Goal: Task Accomplishment & Management: Manage account settings

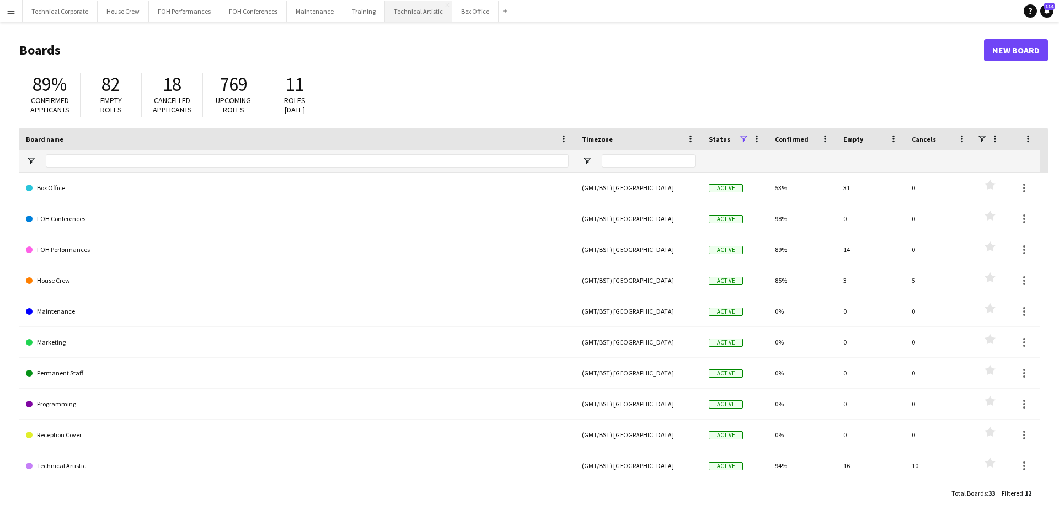
click at [419, 13] on button "Technical Artistic Close" at bounding box center [418, 12] width 67 height 22
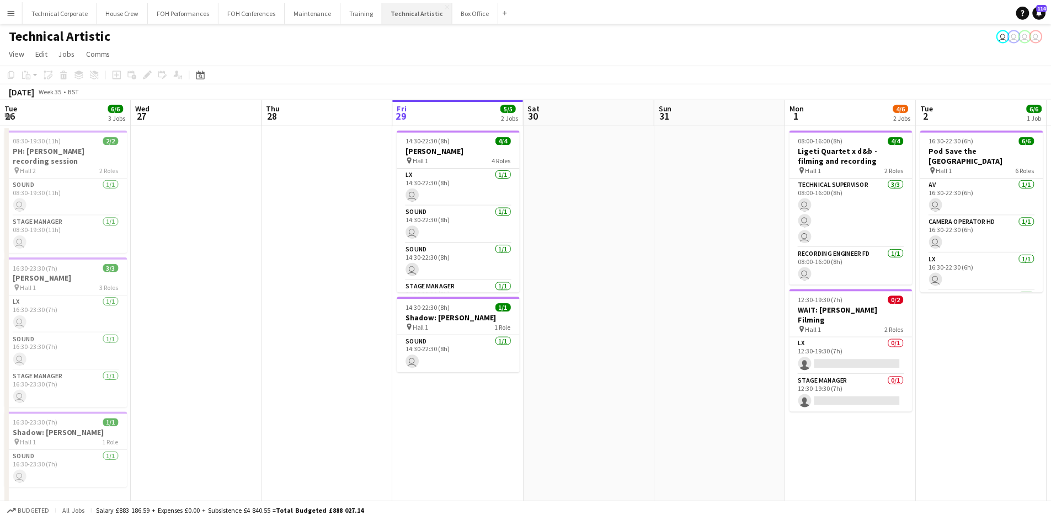
scroll to position [0, 264]
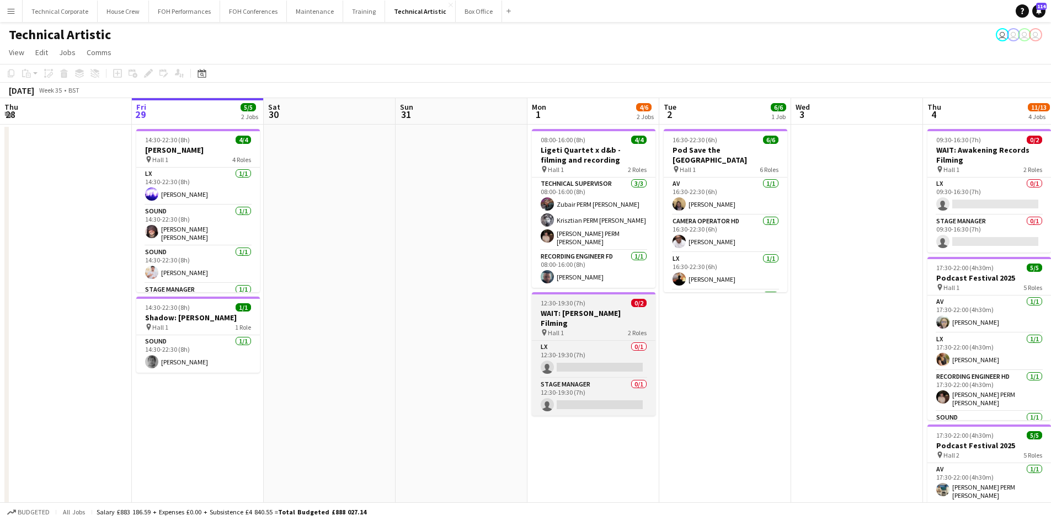
click at [631, 308] on h3 "WAIT: [PERSON_NAME] Filming" at bounding box center [594, 318] width 124 height 20
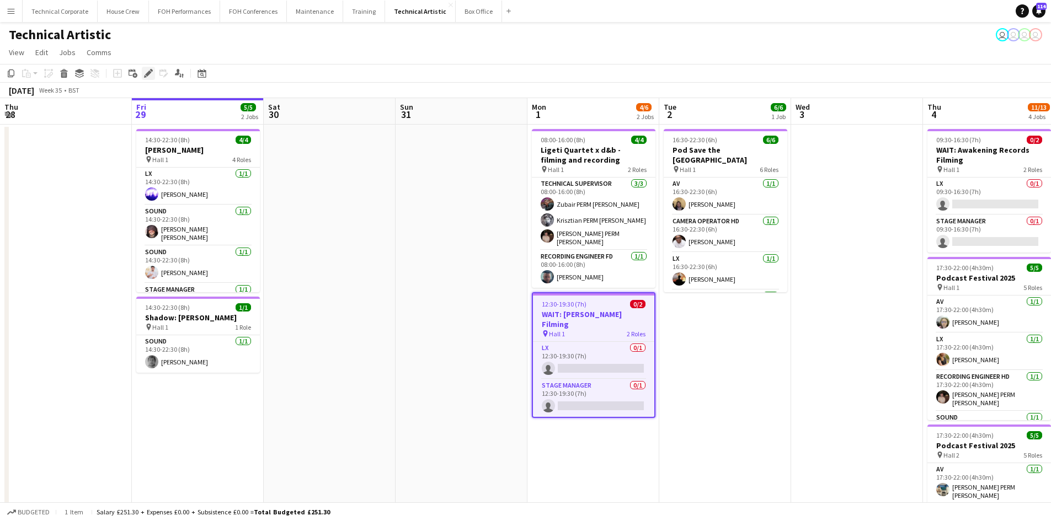
click at [144, 72] on icon "Edit" at bounding box center [148, 73] width 9 height 9
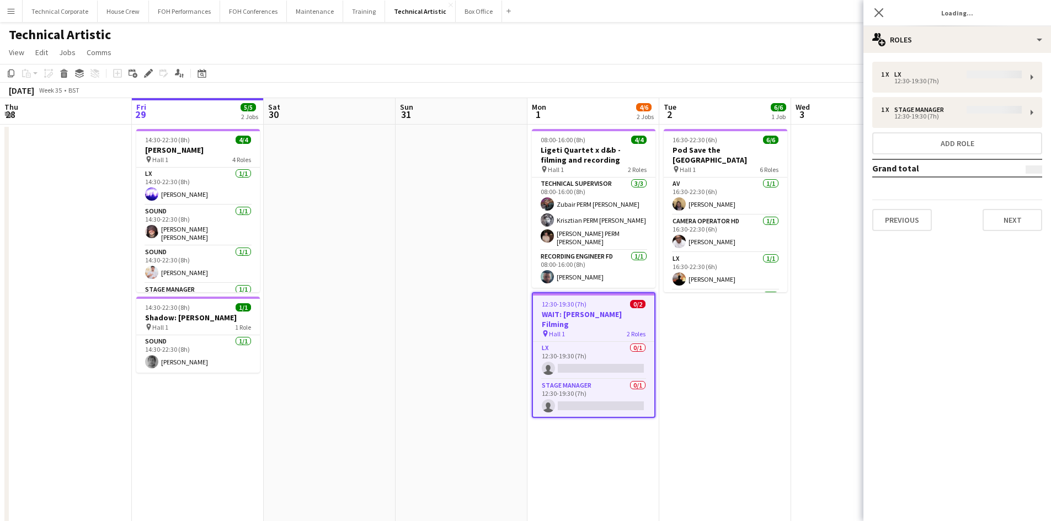
type input "*******"
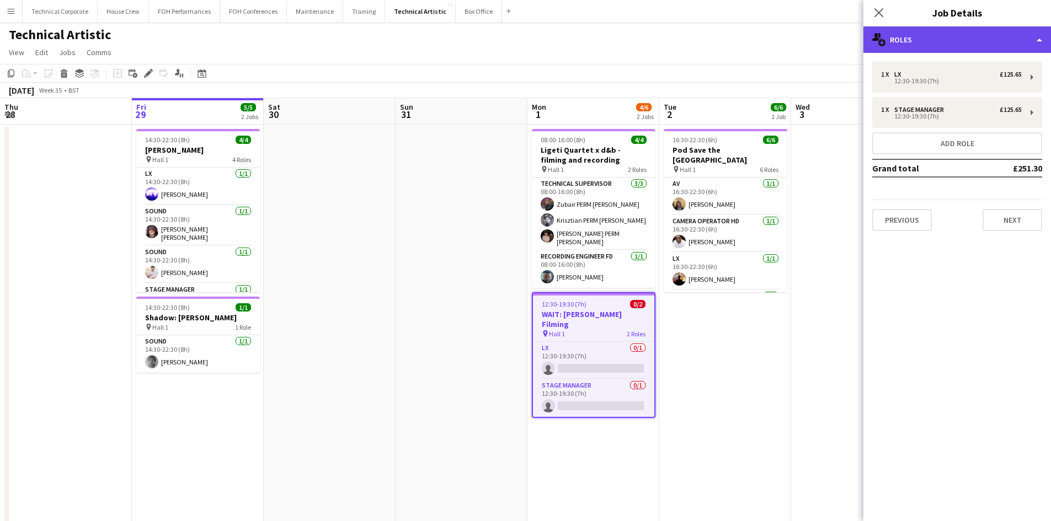
click at [913, 41] on div "multiple-users-add Roles" at bounding box center [956, 39] width 187 height 26
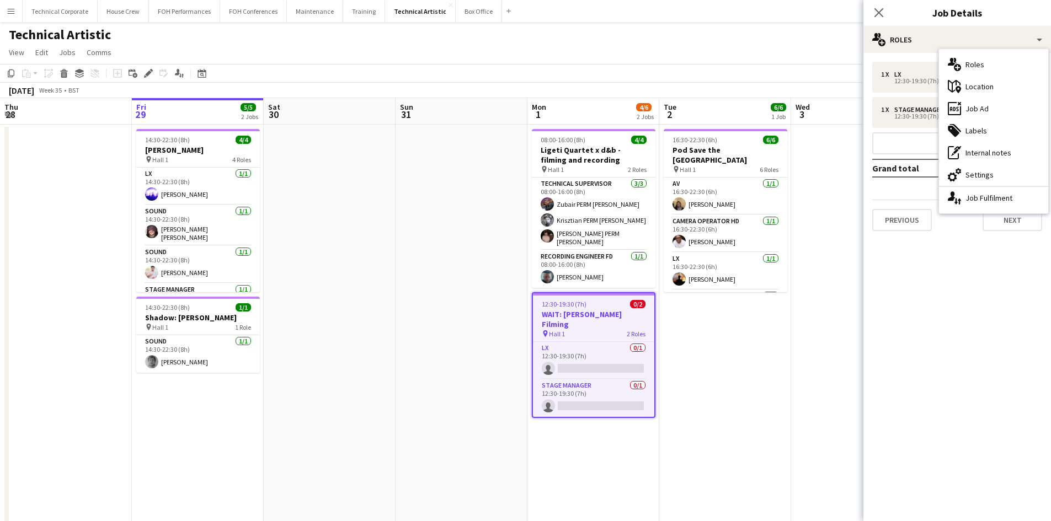
click at [929, 232] on div "1 x LX £125.65 12:30-19:30 (7h) 1 x Stage Manager £125.65 12:30-19:30 (7h) Add …" at bounding box center [956, 146] width 187 height 187
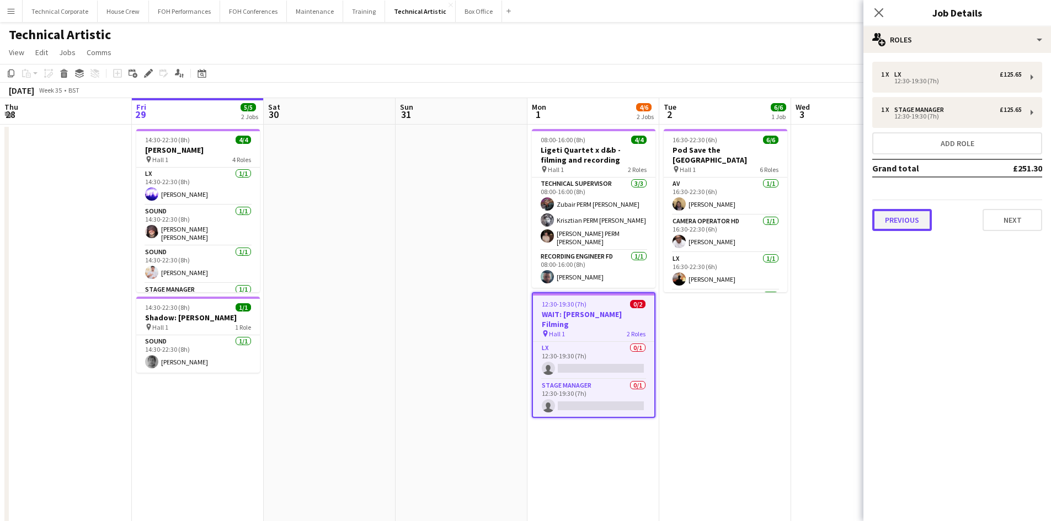
click at [920, 224] on button "Previous" at bounding box center [902, 220] width 60 height 22
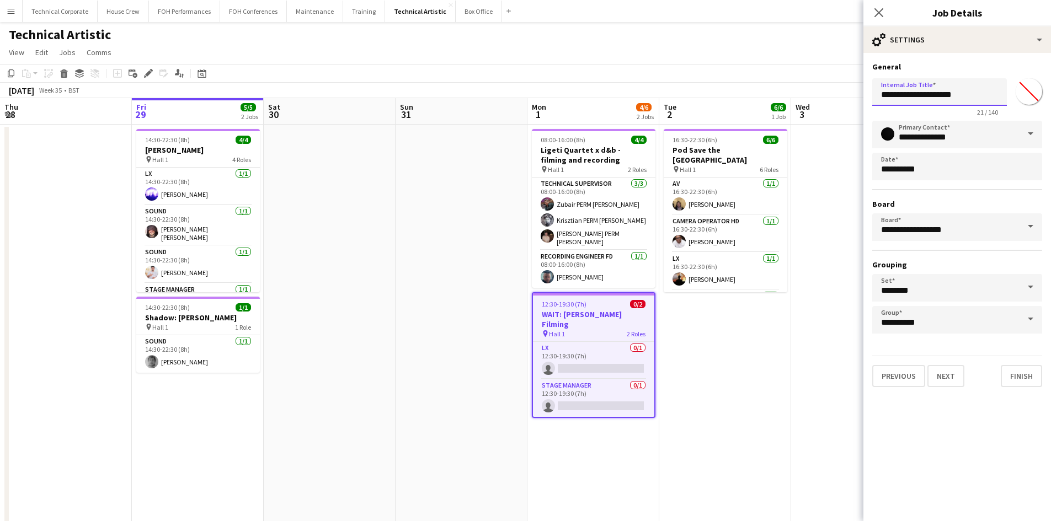
drag, startPoint x: 903, startPoint y: 95, endPoint x: 850, endPoint y: 100, distance: 53.7
click at [850, 100] on body "Menu Boards Boards Boards All jobs Status Workforce Workforce My Workforce Recr…" at bounding box center [525, 406] width 1051 height 812
type input "**********"
click at [819, 451] on app-date-cell at bounding box center [857, 459] width 132 height 668
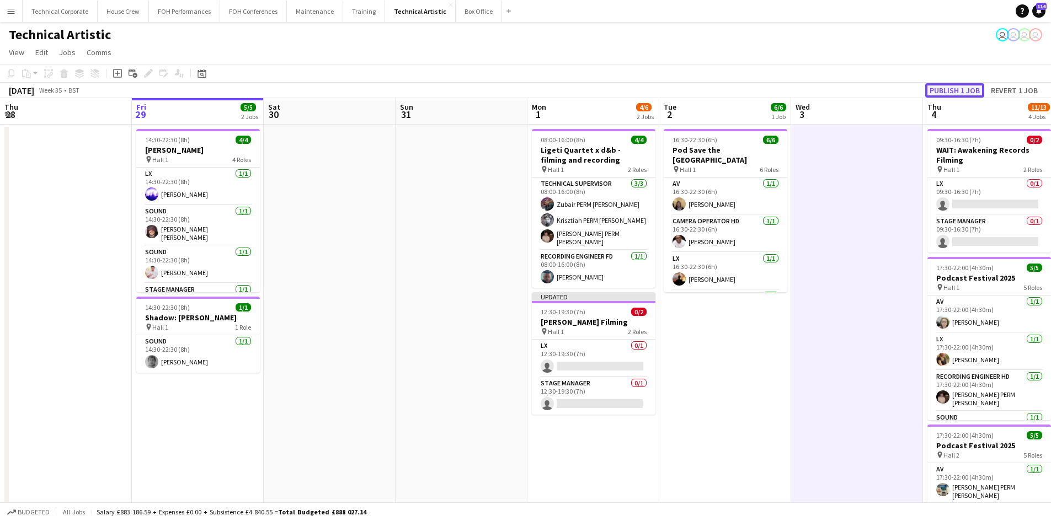
click at [966, 89] on button "Publish 1 job" at bounding box center [954, 90] width 59 height 14
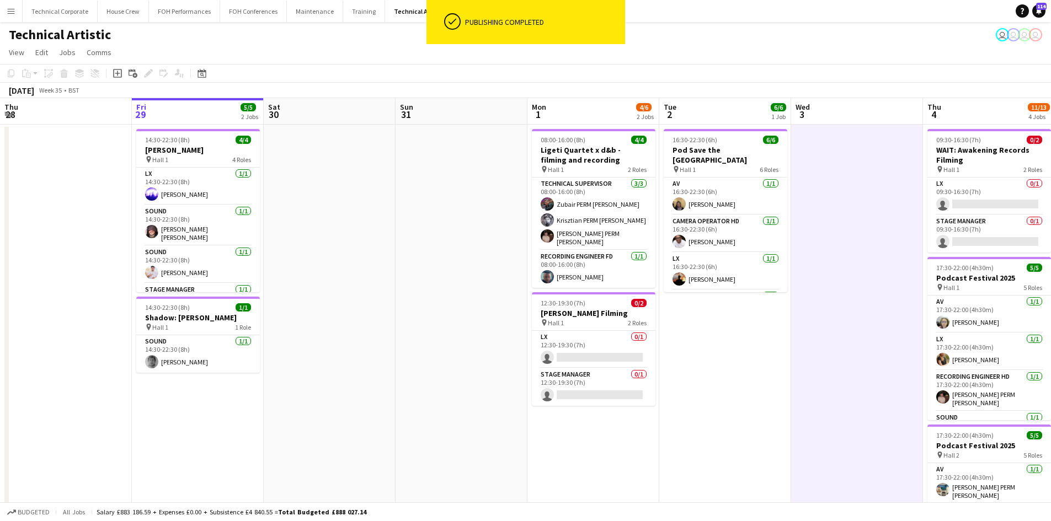
drag, startPoint x: 51, startPoint y: 365, endPoint x: 129, endPoint y: 403, distance: 86.6
click at [51, 365] on app-date-cell at bounding box center [66, 459] width 132 height 668
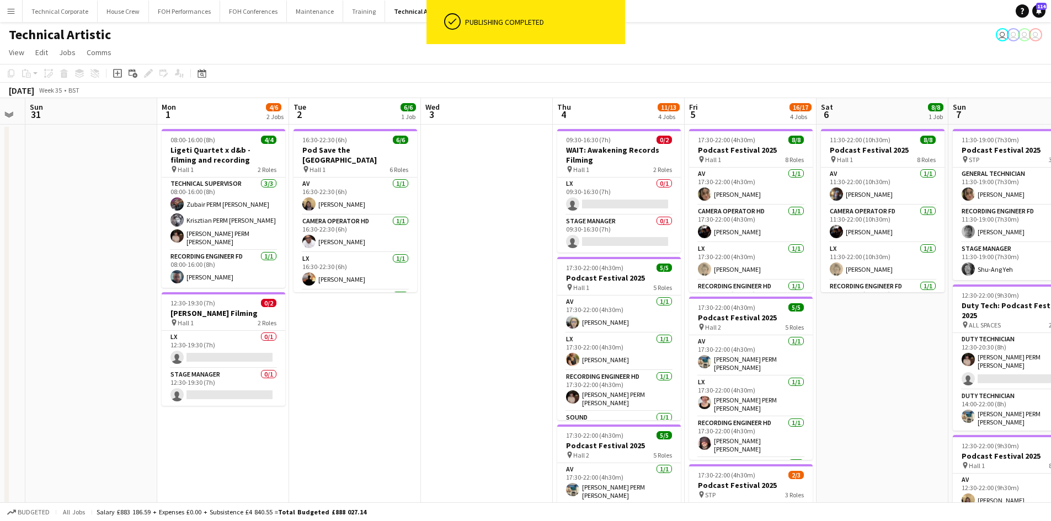
scroll to position [0, 435]
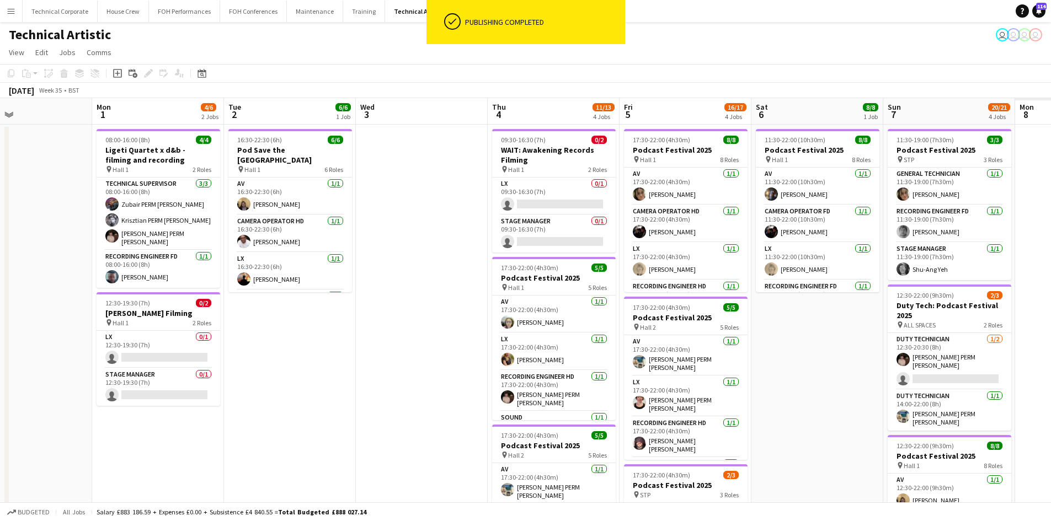
drag, startPoint x: 468, startPoint y: 305, endPoint x: 402, endPoint y: 292, distance: 66.9
click at [403, 292] on app-calendar-viewport "Thu 28 Fri 29 5/5 2 Jobs Sat 30 Sun 31 Mon 1 4/6 2 Jobs Tue 2 6/6 1 Job Wed 3 T…" at bounding box center [525, 445] width 1051 height 695
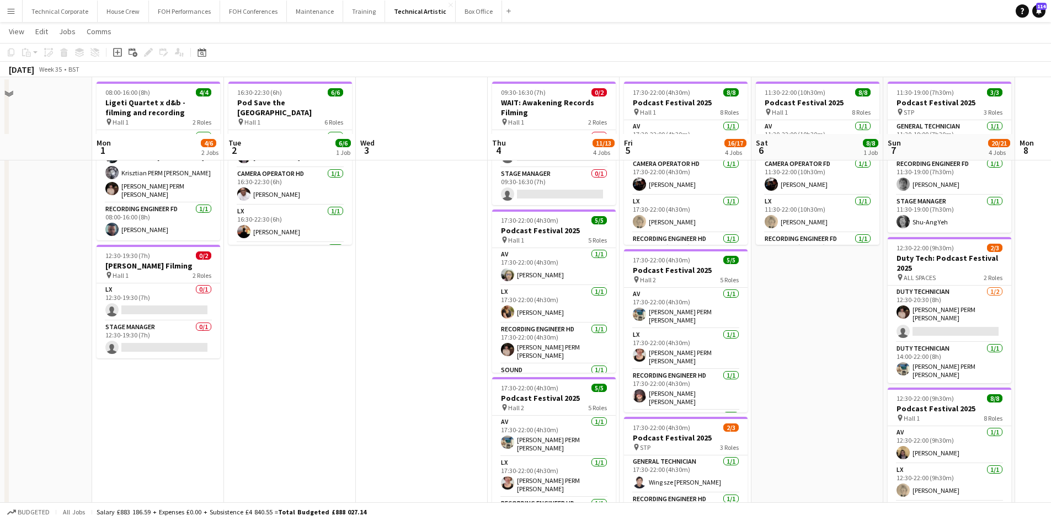
scroll to position [0, 0]
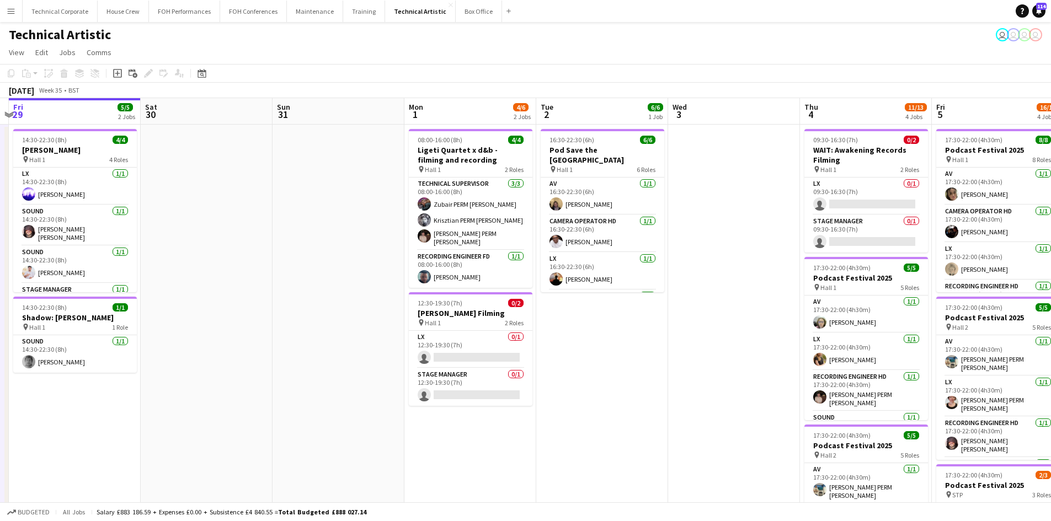
drag, startPoint x: 253, startPoint y: 422, endPoint x: 610, endPoint y: 502, distance: 366.7
click at [603, 456] on app-calendar-viewport "Wed 27 Thu 28 Fri 29 5/5 2 Jobs Sat 30 Sun 31 Mon 1 4/6 2 Jobs Tue 2 6/6 1 Job …" at bounding box center [525, 445] width 1051 height 695
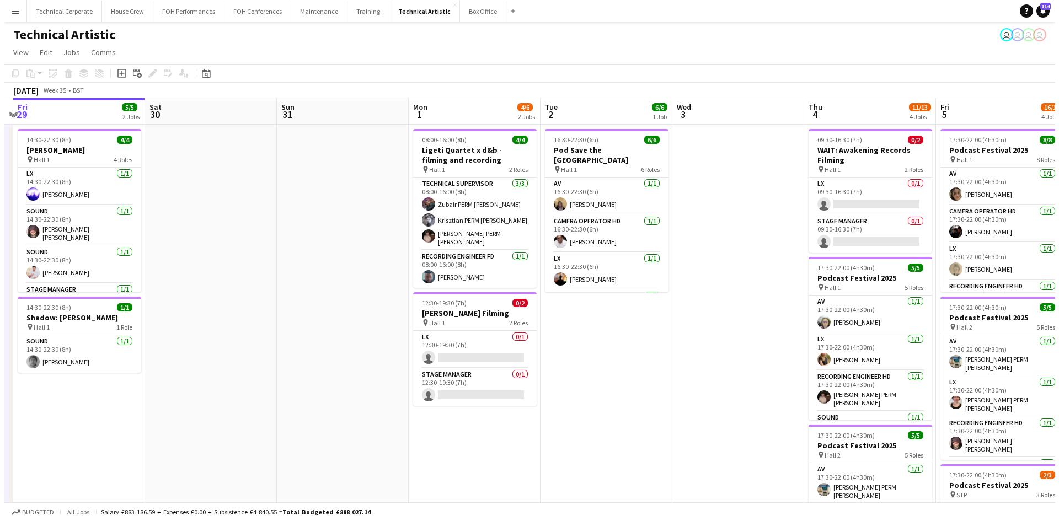
scroll to position [0, 349]
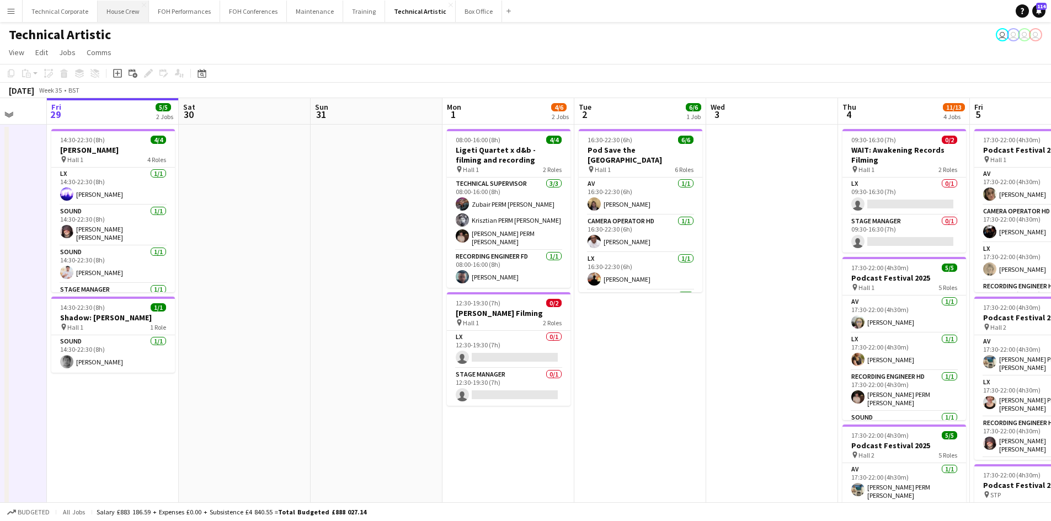
click at [122, 13] on button "House Crew Close" at bounding box center [123, 12] width 51 height 22
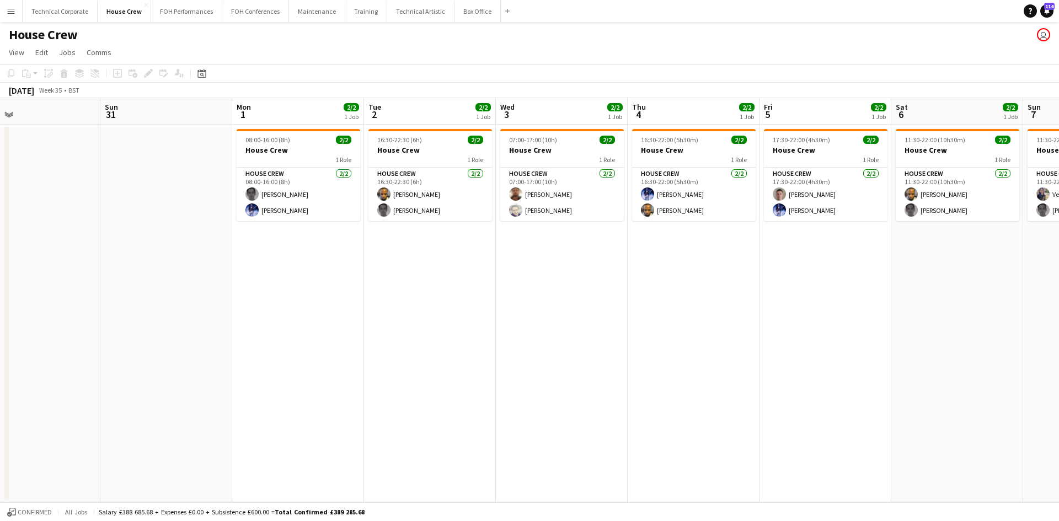
scroll to position [0, 357]
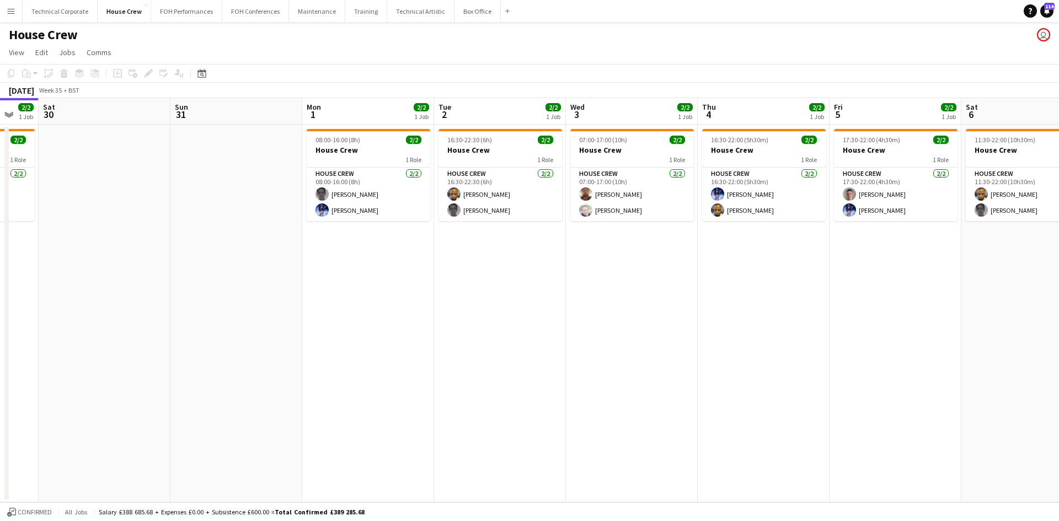
drag, startPoint x: 649, startPoint y: 345, endPoint x: 431, endPoint y: 320, distance: 219.2
click at [431, 320] on app-calendar-viewport "Wed 27 Thu 28 Fri 29 2/2 1 Job Sat 30 Sun 31 Mon 1 2/2 1 Job Tue 2 2/2 1 Job We…" at bounding box center [529, 300] width 1059 height 404
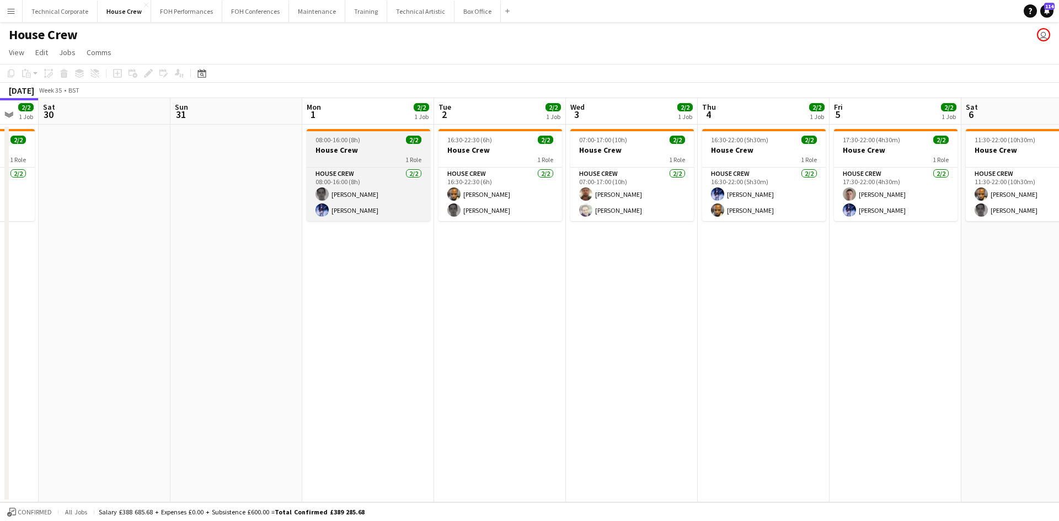
click at [355, 150] on h3 "House Crew" at bounding box center [369, 150] width 124 height 10
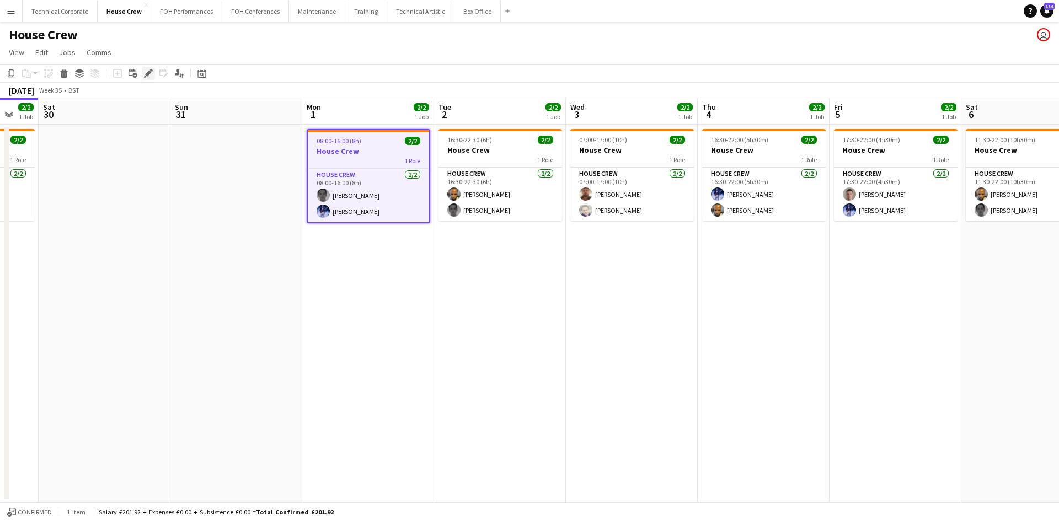
click at [147, 76] on icon at bounding box center [148, 74] width 6 height 6
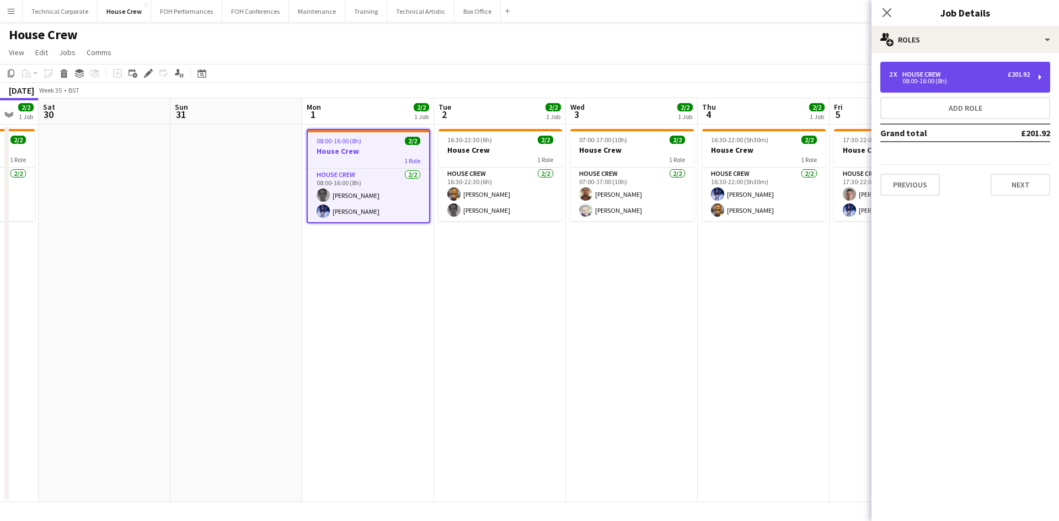
click at [914, 82] on div "08:00-16:00 (8h)" at bounding box center [959, 81] width 141 height 6
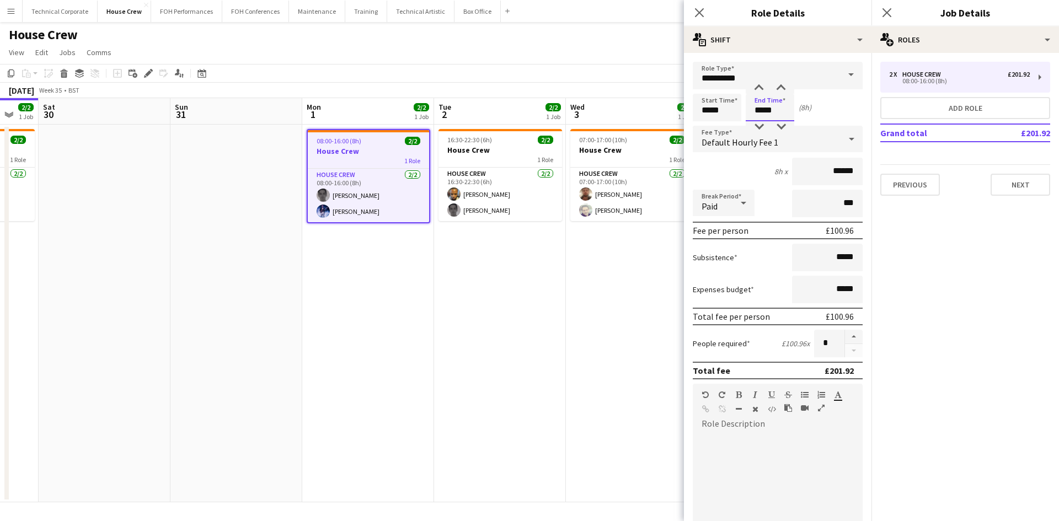
drag, startPoint x: 780, startPoint y: 108, endPoint x: 712, endPoint y: 116, distance: 68.4
click at [712, 116] on div "Start Time ***** End Time ***** (8h)" at bounding box center [778, 108] width 170 height 28
type input "*****"
click at [556, 360] on app-date-cell "16:30-22:30 (6h) 2/2 House Crew 1 Role House Crew [DATE] 16:30-22:30 (6h) [PERS…" at bounding box center [500, 314] width 132 height 378
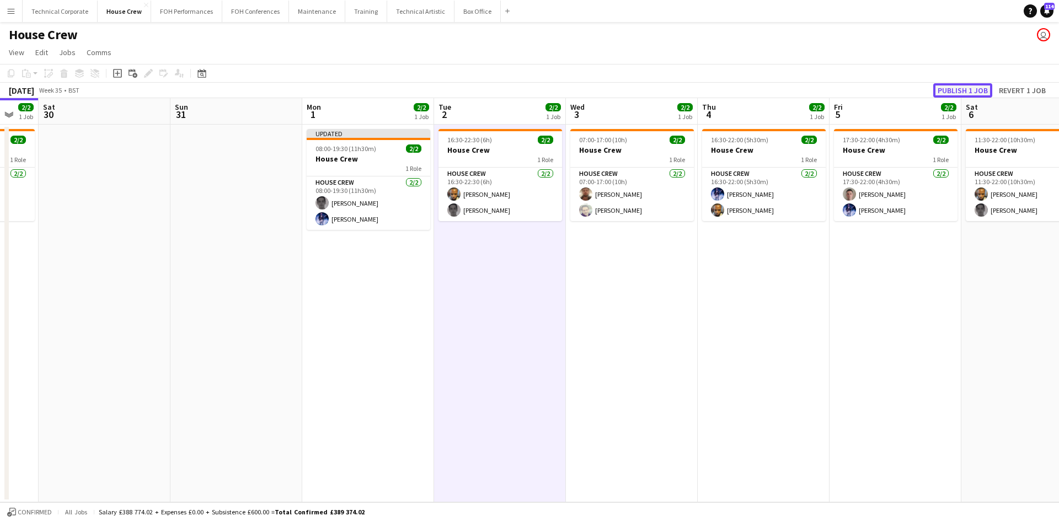
click at [956, 92] on button "Publish 1 job" at bounding box center [962, 90] width 59 height 14
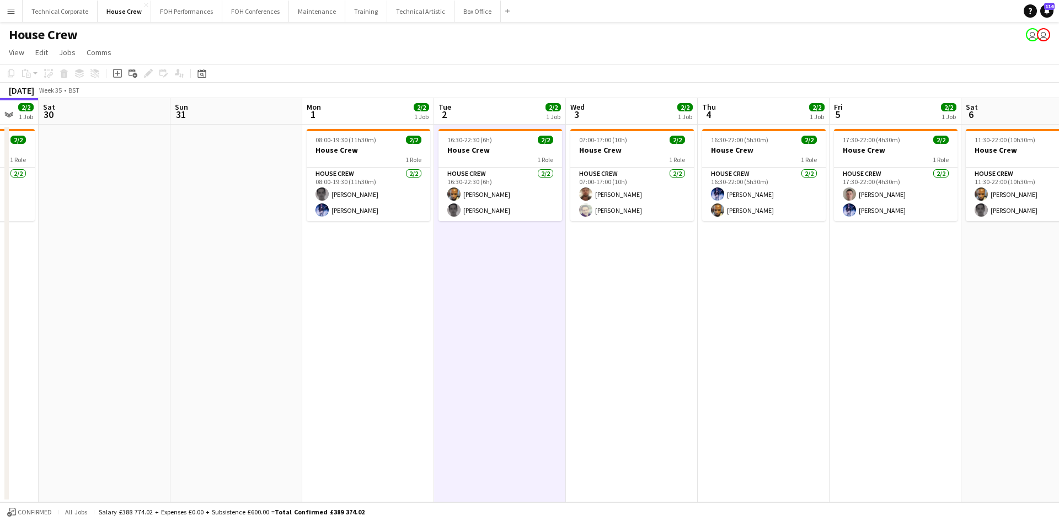
click at [91, 28] on div "House Crew user user" at bounding box center [529, 32] width 1059 height 21
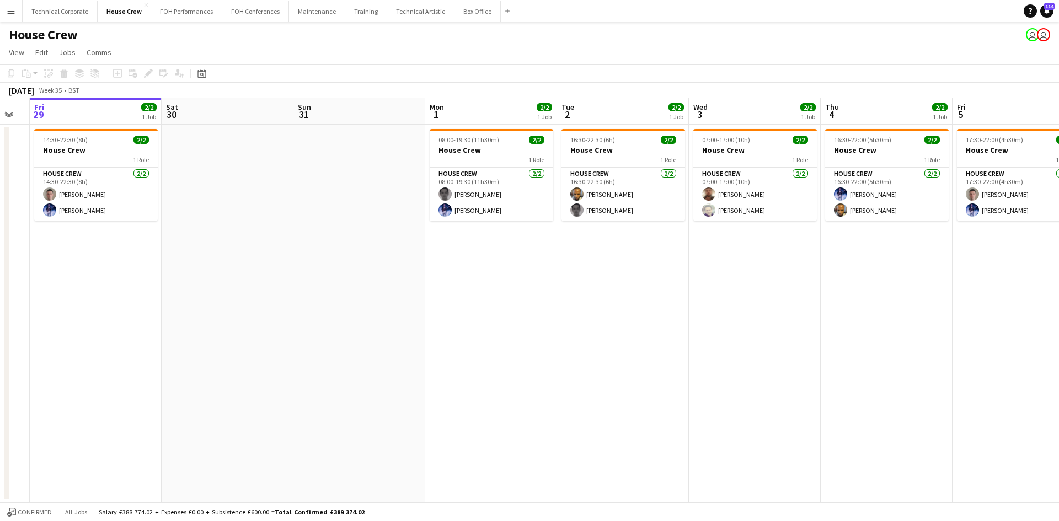
scroll to position [0, 349]
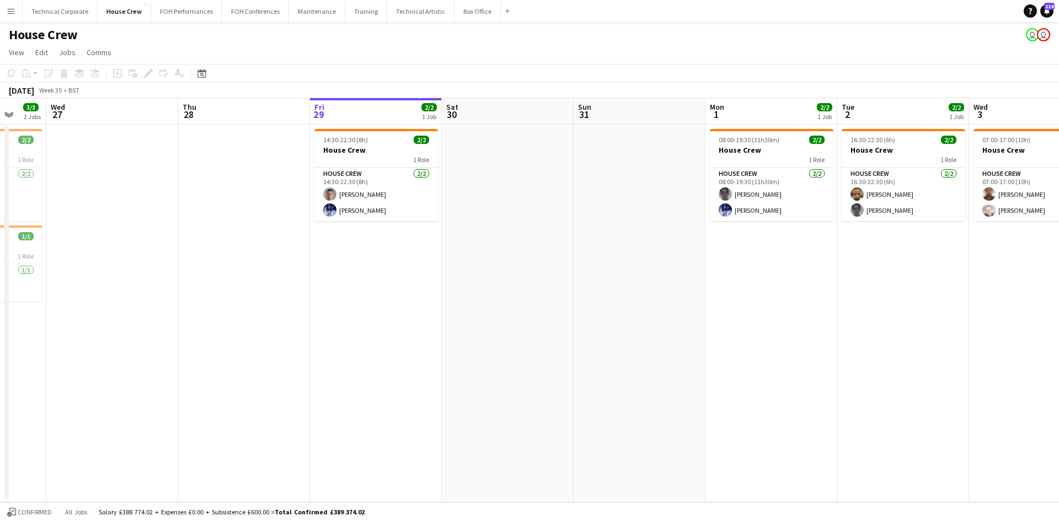
drag, startPoint x: 344, startPoint y: 214, endPoint x: 556, endPoint y: 223, distance: 213.0
click at [556, 223] on app-calendar-viewport "Sun 24 3/3 1 Job Mon 25 4/4 1 Job Tue 26 3/3 2 Jobs Wed 27 Thu 28 Fri 29 2/2 1 …" at bounding box center [529, 300] width 1059 height 404
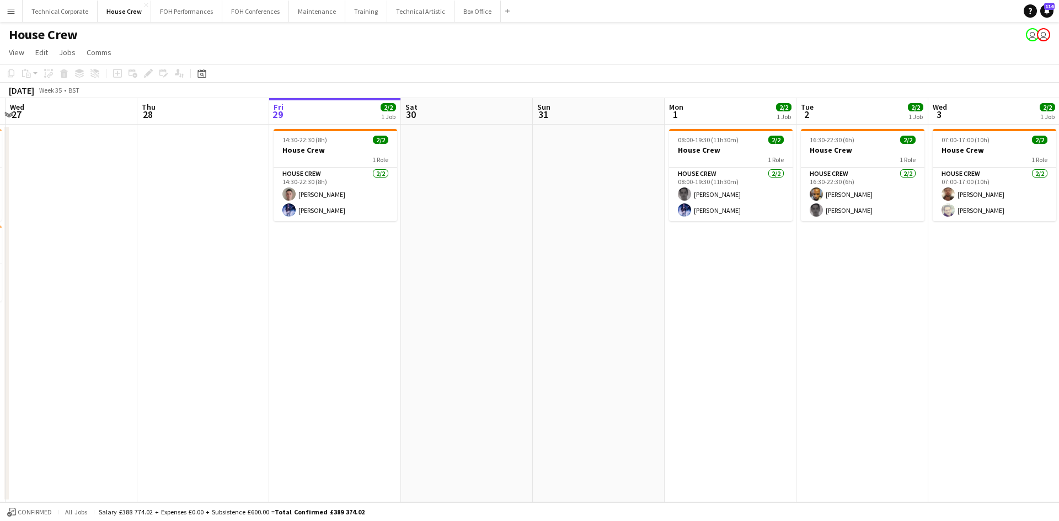
scroll to position [0, 434]
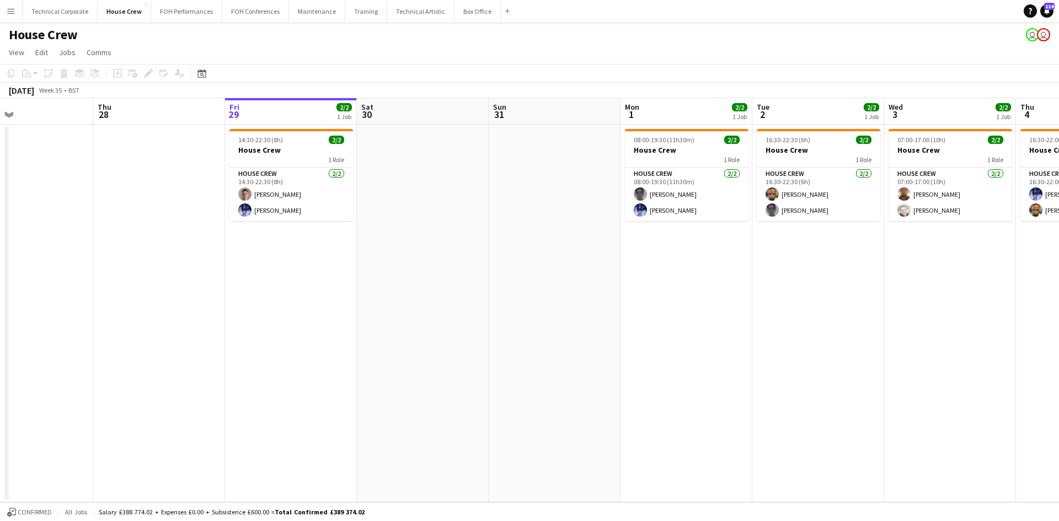
drag, startPoint x: 698, startPoint y: 294, endPoint x: 341, endPoint y: 260, distance: 357.8
click at [349, 281] on app-calendar-viewport "Sun 24 3/3 1 Job Mon 25 4/4 1 Job Tue 26 3/3 2 Jobs Wed 27 Thu 28 Fri 29 2/2 1 …" at bounding box center [529, 300] width 1059 height 404
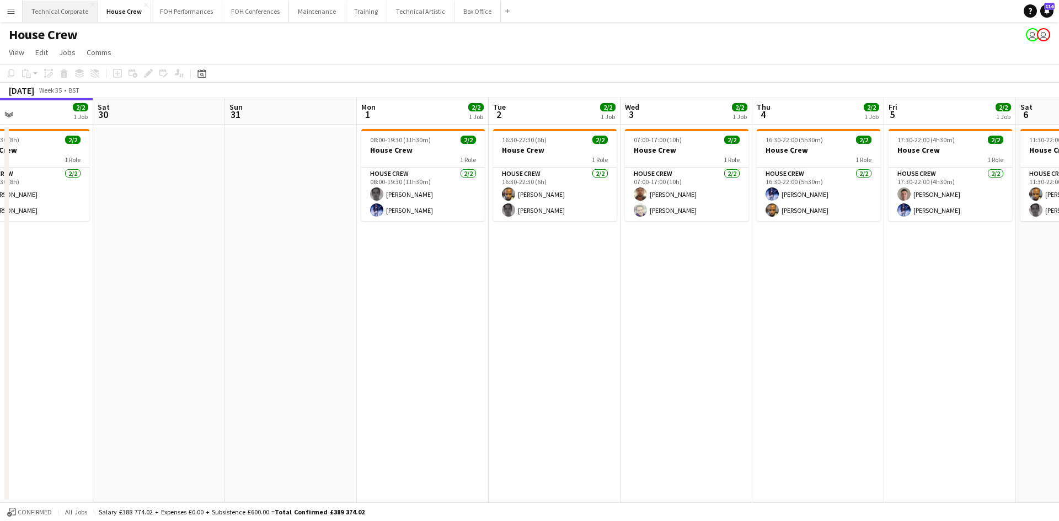
click at [40, 8] on button "Technical Corporate Close" at bounding box center [60, 12] width 75 height 22
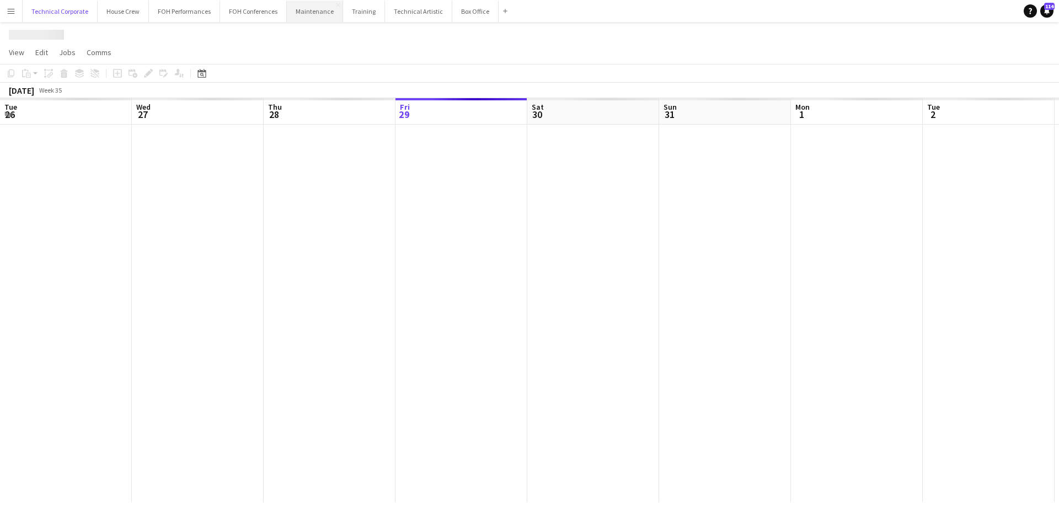
scroll to position [0, 264]
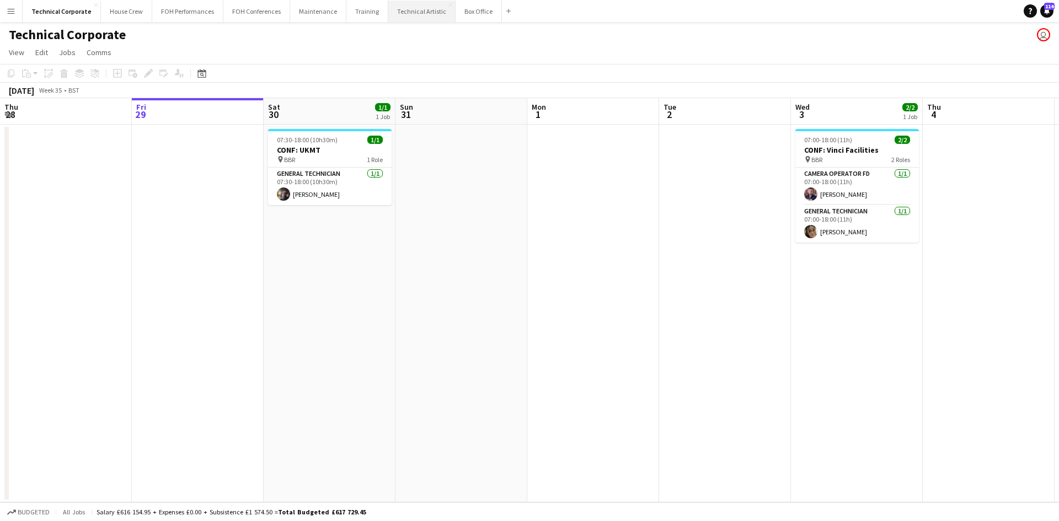
click at [411, 8] on button "Technical Artistic Close" at bounding box center [421, 12] width 67 height 22
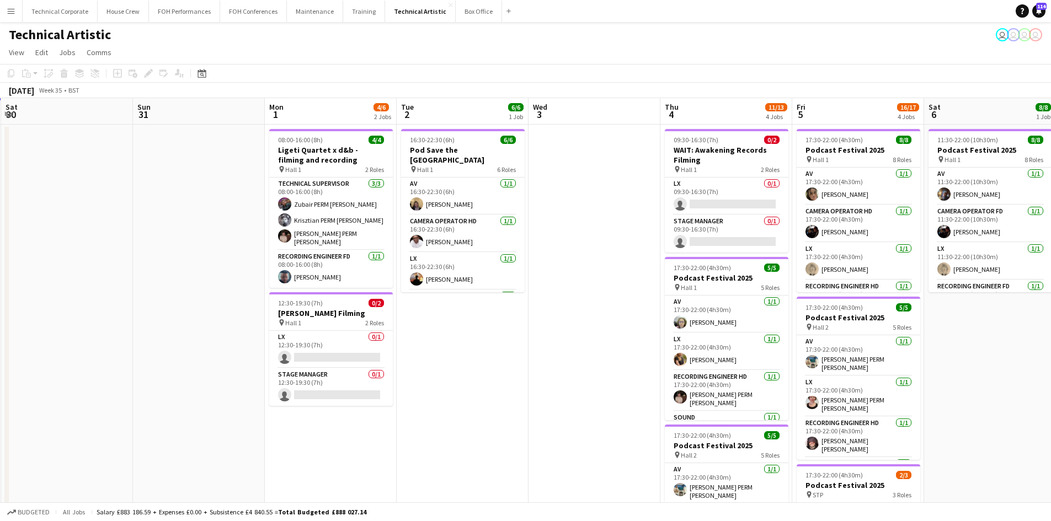
scroll to position [0, 395]
drag, startPoint x: 741, startPoint y: 371, endPoint x: 478, endPoint y: 362, distance: 263.2
click at [478, 362] on app-calendar-viewport "Wed 27 Thu 28 Fri 29 5/5 2 Jobs Sat 30 Sun 31 Mon 1 4/6 2 Jobs Tue 2 6/6 1 Job …" at bounding box center [525, 445] width 1051 height 695
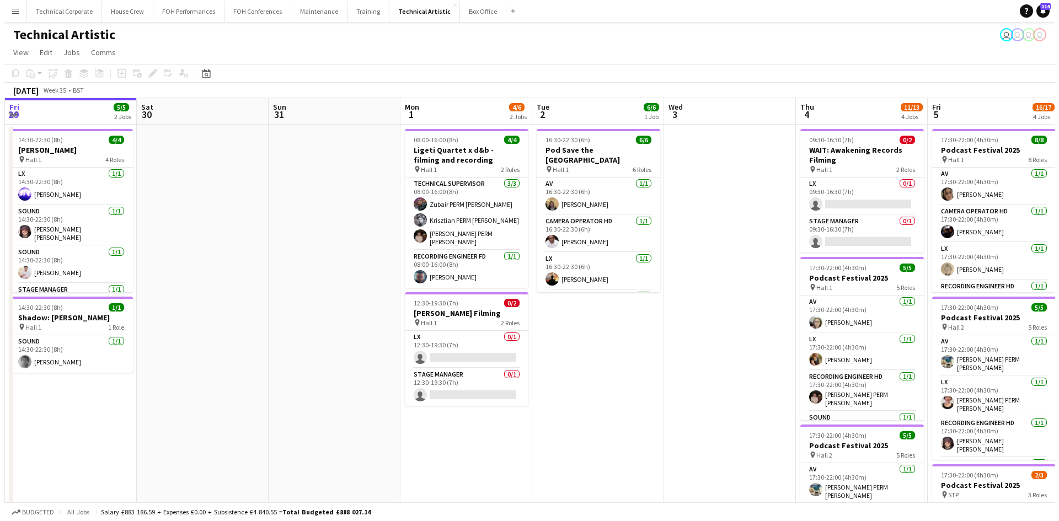
scroll to position [0, 332]
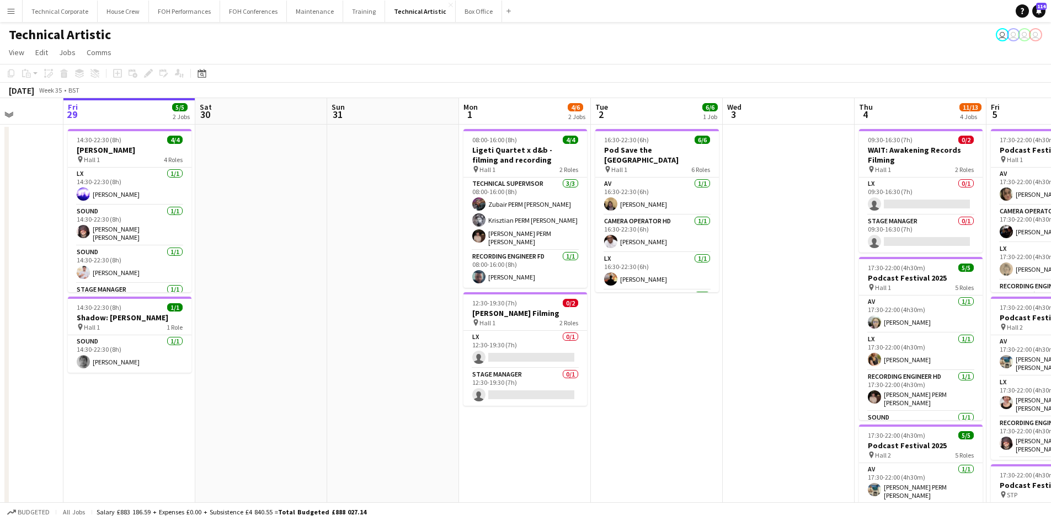
drag, startPoint x: 214, startPoint y: 426, endPoint x: 351, endPoint y: 426, distance: 137.3
click at [351, 426] on app-calendar-viewport "Tue 26 6/6 3 Jobs Wed 27 Thu 28 Fri 29 5/5 2 Jobs Sat 30 Sun 31 Mon 1 4/6 2 Job…" at bounding box center [525, 445] width 1051 height 695
click at [226, 13] on button "FOH Conferences Close" at bounding box center [253, 12] width 67 height 22
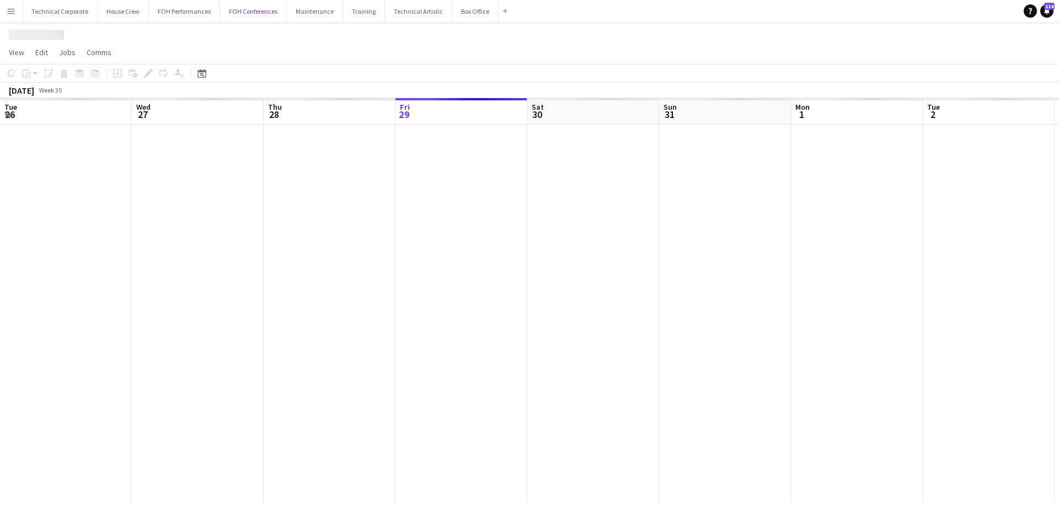
scroll to position [0, 264]
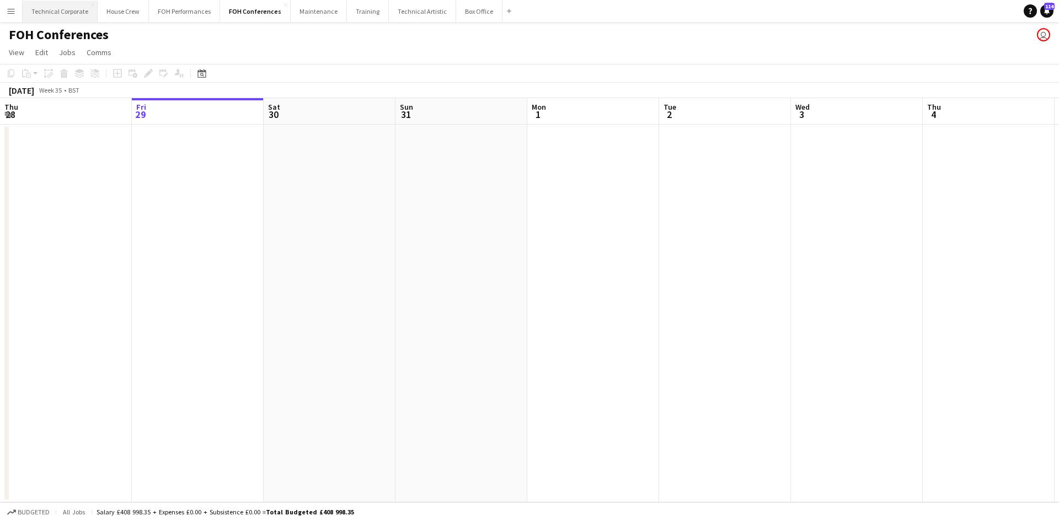
click at [31, 9] on button "Technical Corporate Close" at bounding box center [60, 12] width 75 height 22
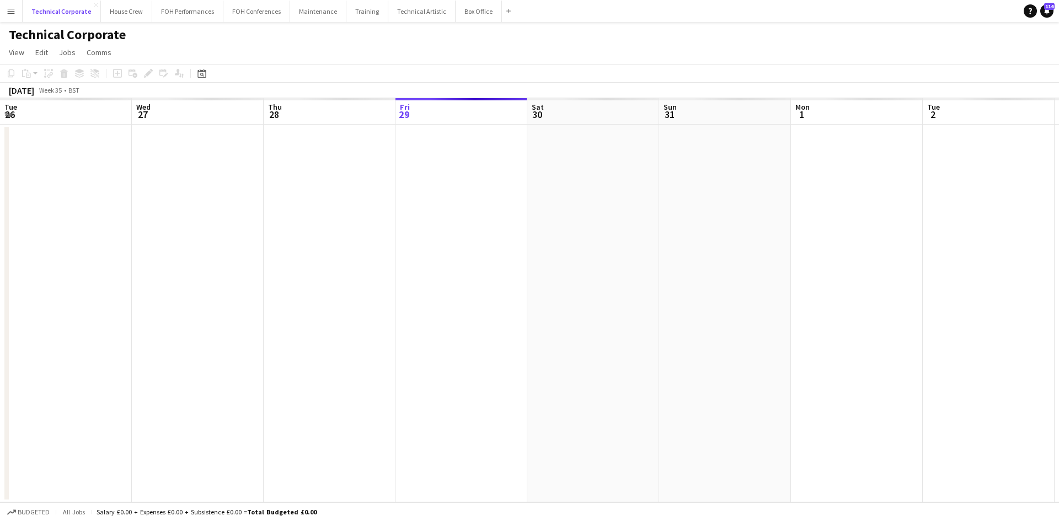
scroll to position [0, 264]
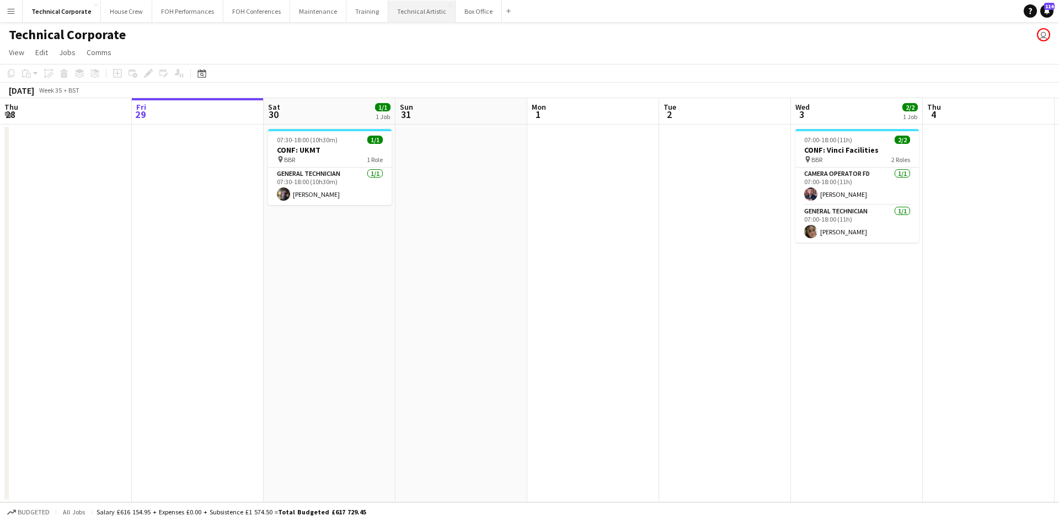
click at [428, 18] on button "Technical Artistic Close" at bounding box center [421, 12] width 67 height 22
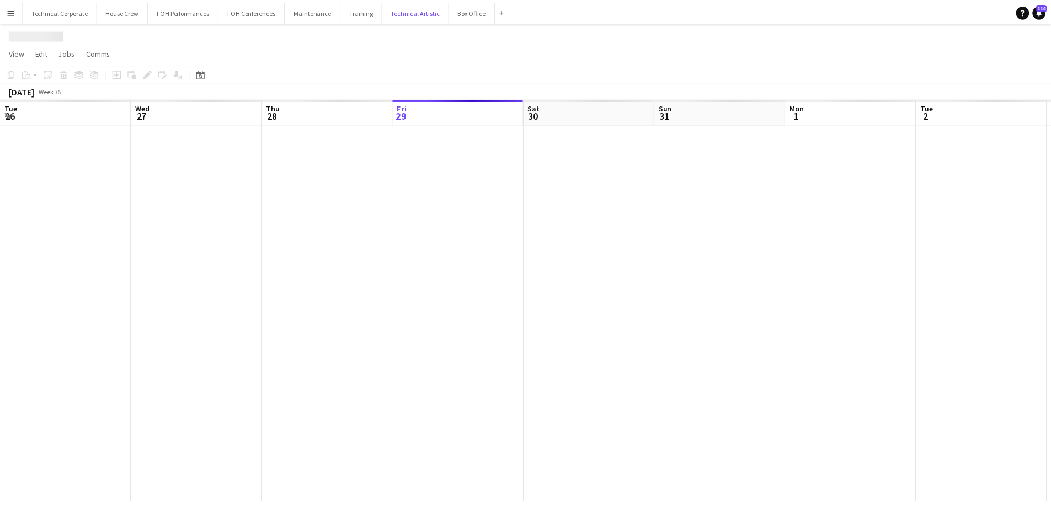
scroll to position [0, 264]
